Goal: Transaction & Acquisition: Purchase product/service

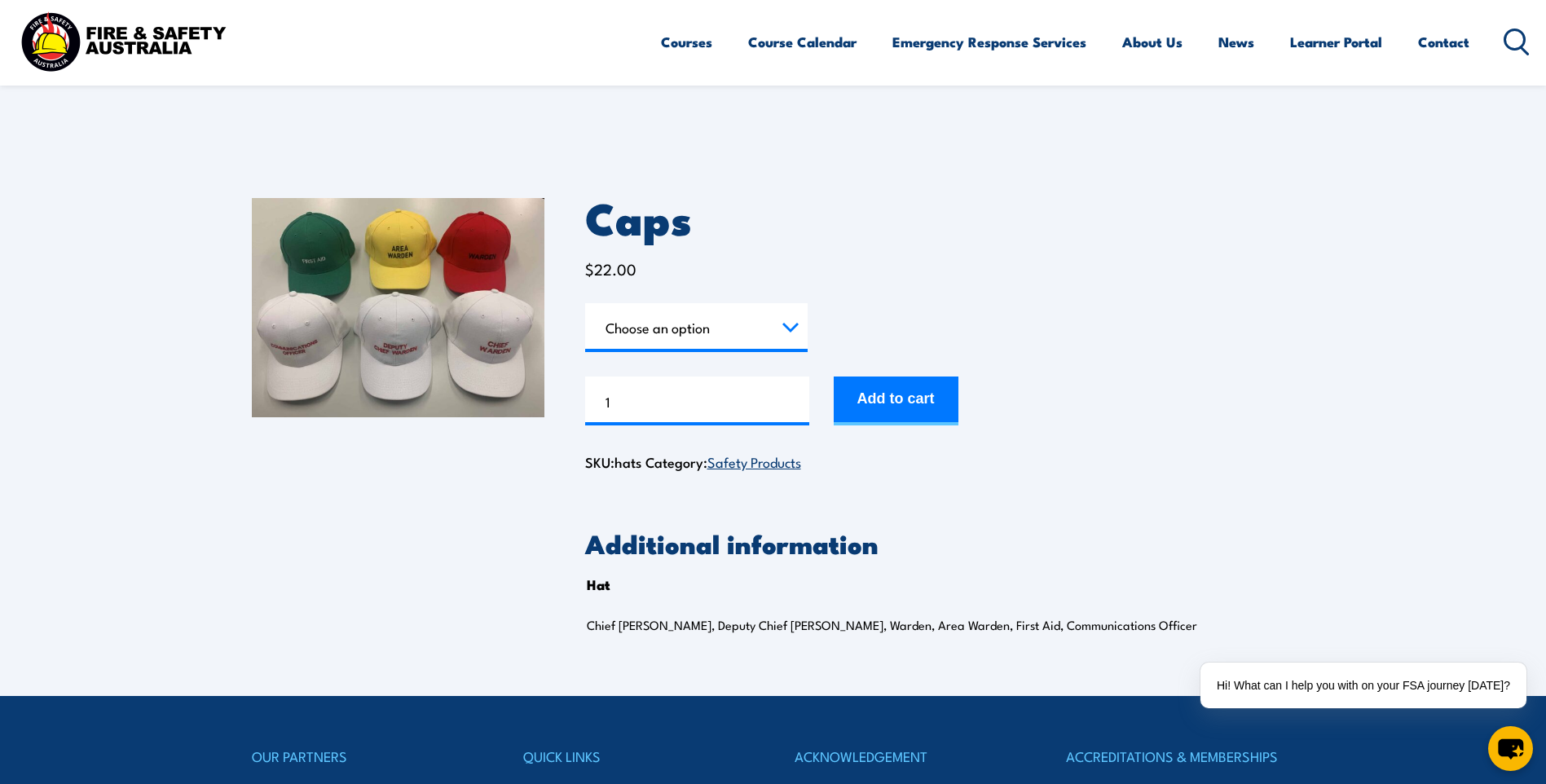
click at [314, 346] on img at bounding box center [398, 308] width 292 height 219
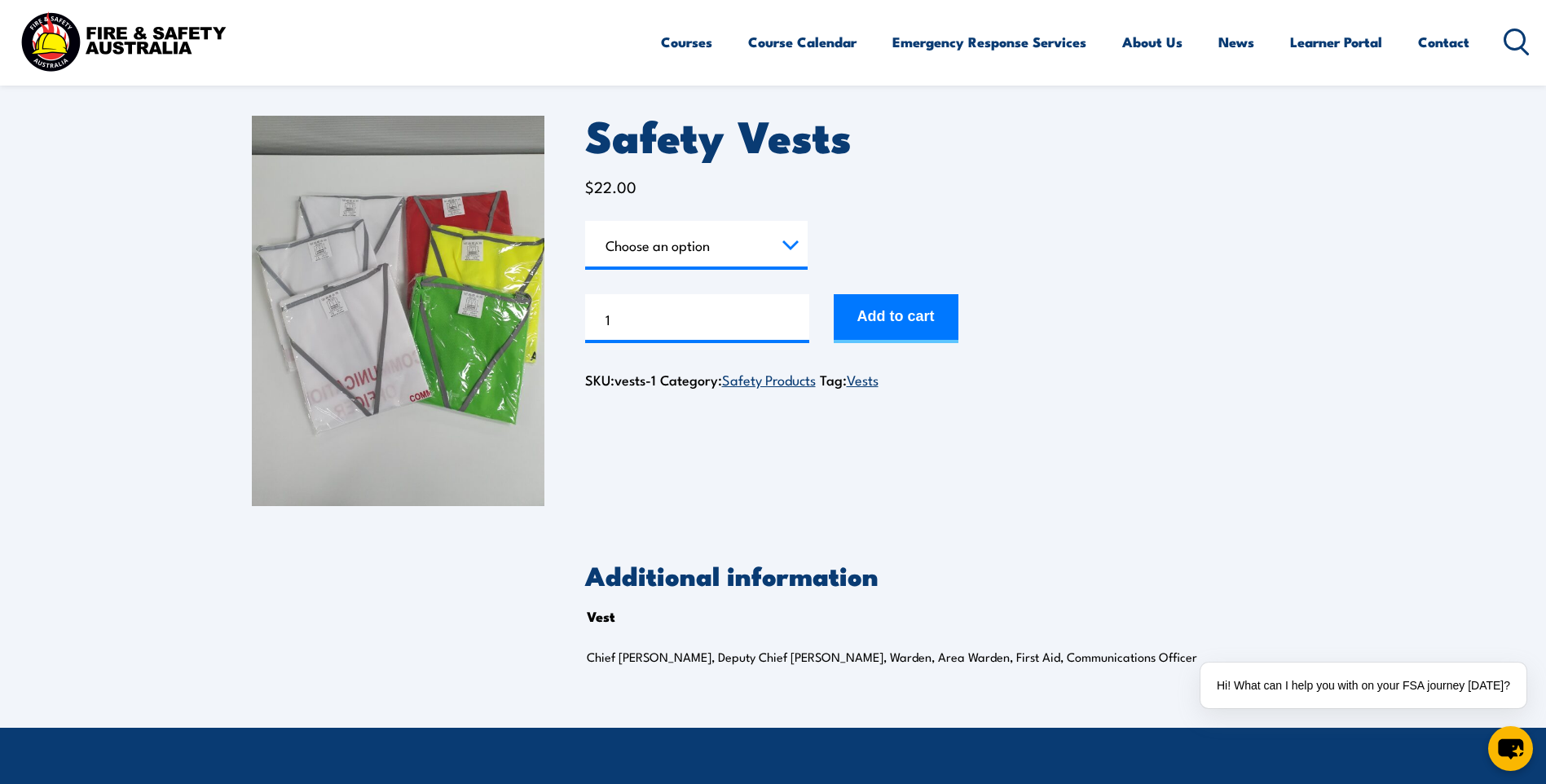
scroll to position [82, 0]
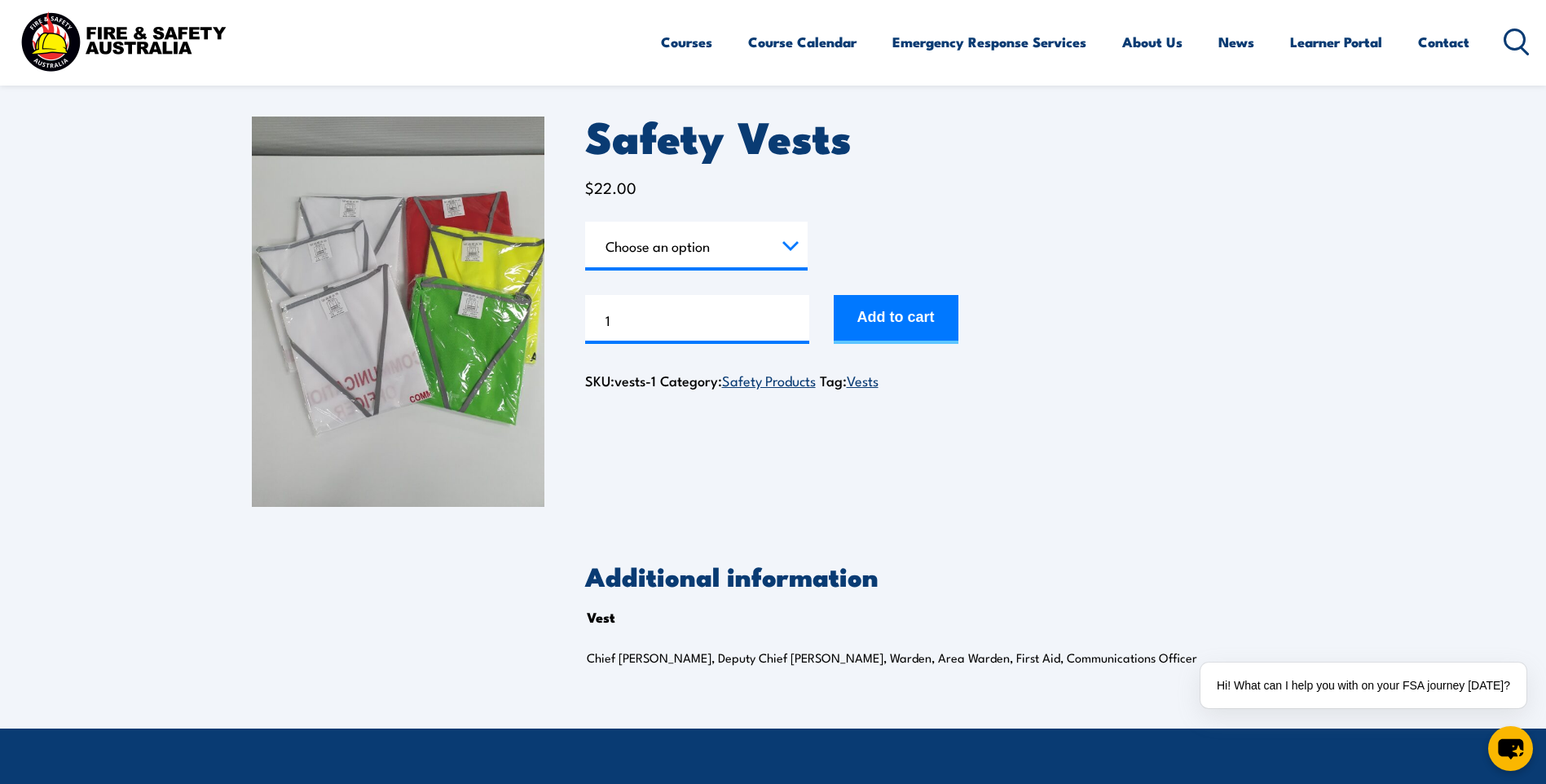
click at [409, 461] on img at bounding box center [398, 311] width 292 height 390
click at [779, 243] on select "Choose an option Chief Warden Deputy Chief Warden Warden Area Warden First Aid …" at bounding box center [696, 246] width 223 height 49
click at [585, 222] on select "Choose an option Chief Warden Deputy Chief Warden Warden Area Warden First Aid …" at bounding box center [696, 246] width 223 height 49
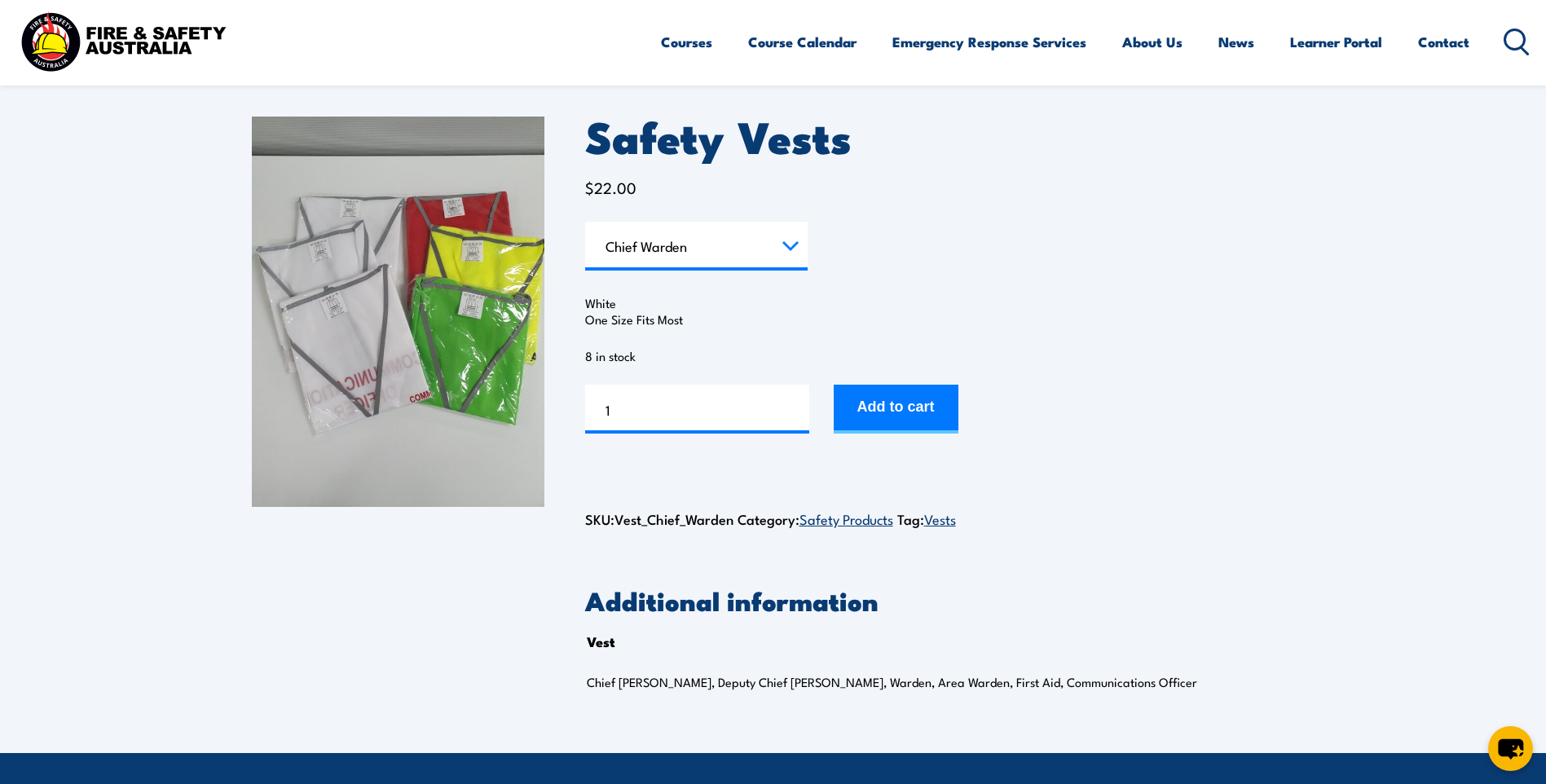
click at [793, 244] on select "Choose an option Chief Warden Deputy Chief Warden Warden Area Warden First Aid …" at bounding box center [696, 246] width 223 height 49
click at [585, 222] on select "Choose an option Chief Warden Deputy Chief Warden Warden Area Warden First Aid …" at bounding box center [696, 246] width 223 height 49
click at [794, 244] on select "Choose an option Chief Warden Deputy Chief Warden Warden Area Warden First Aid …" at bounding box center [696, 246] width 223 height 49
click at [585, 222] on select "Choose an option Chief Warden Deputy Chief Warden Warden Area Warden First Aid …" at bounding box center [696, 246] width 223 height 49
select select "Area Warden"
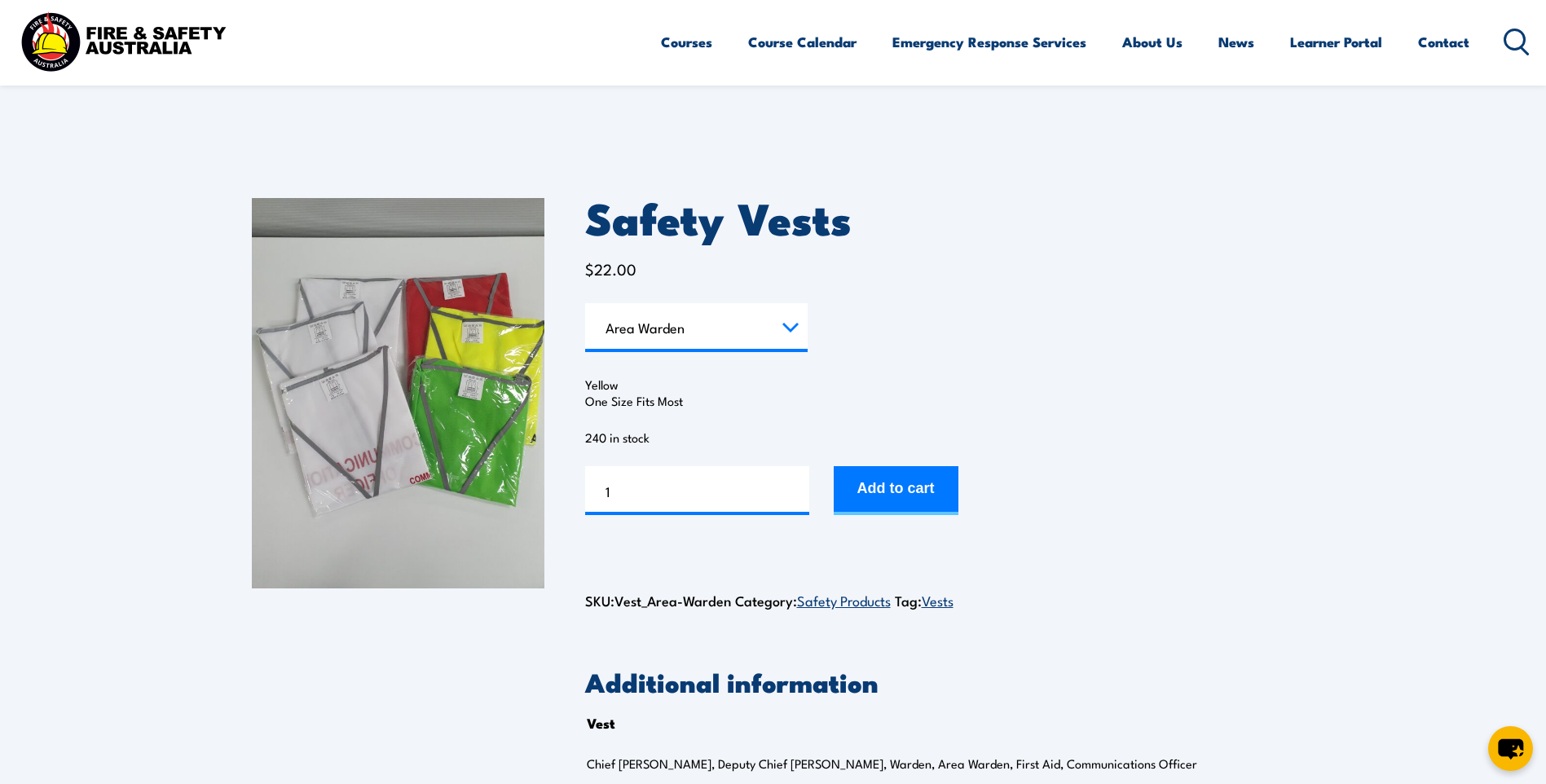
click at [784, 331] on select "Choose an option Chief Warden Deputy Chief Warden Warden Area Warden First Aid …" at bounding box center [696, 328] width 223 height 49
click at [790, 327] on select "Choose an option Chief Warden Deputy Chief Warden Warden Area Warden First Aid …" at bounding box center [696, 328] width 223 height 49
click at [838, 276] on p "$ 22.00" at bounding box center [940, 269] width 710 height 18
